Goal: Entertainment & Leisure: Consume media (video, audio)

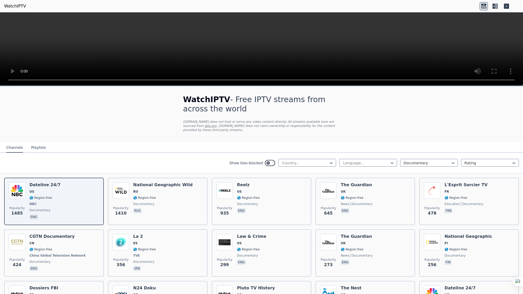
click at [289, 86] on video at bounding box center [261, 49] width 523 height 74
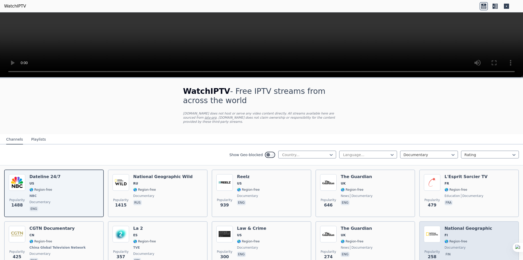
click at [471, 239] on span "🌎 Region-free" at bounding box center [469, 241] width 48 height 4
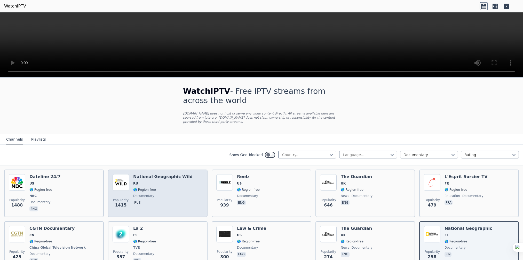
click at [160, 200] on span "rus" at bounding box center [162, 203] width 59 height 6
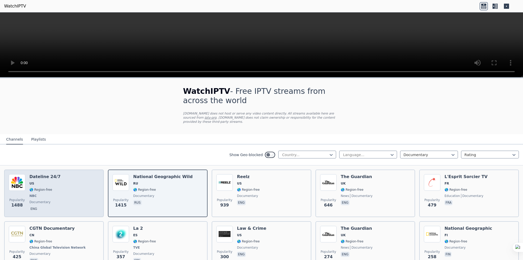
click at [66, 194] on div "Popularity 1488 Dateline 24/7 US 🌎 Region-free NBC documentary eng" at bounding box center [54, 193] width 90 height 38
